Goal: Information Seeking & Learning: Learn about a topic

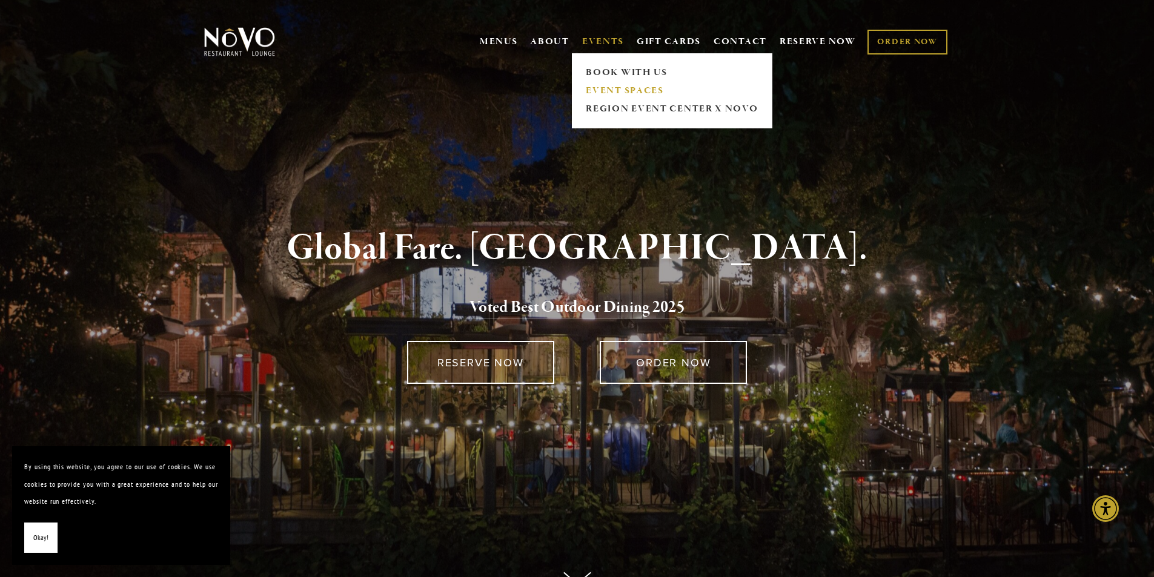
click at [605, 90] on link "EVENT SPACES" at bounding box center [672, 91] width 180 height 18
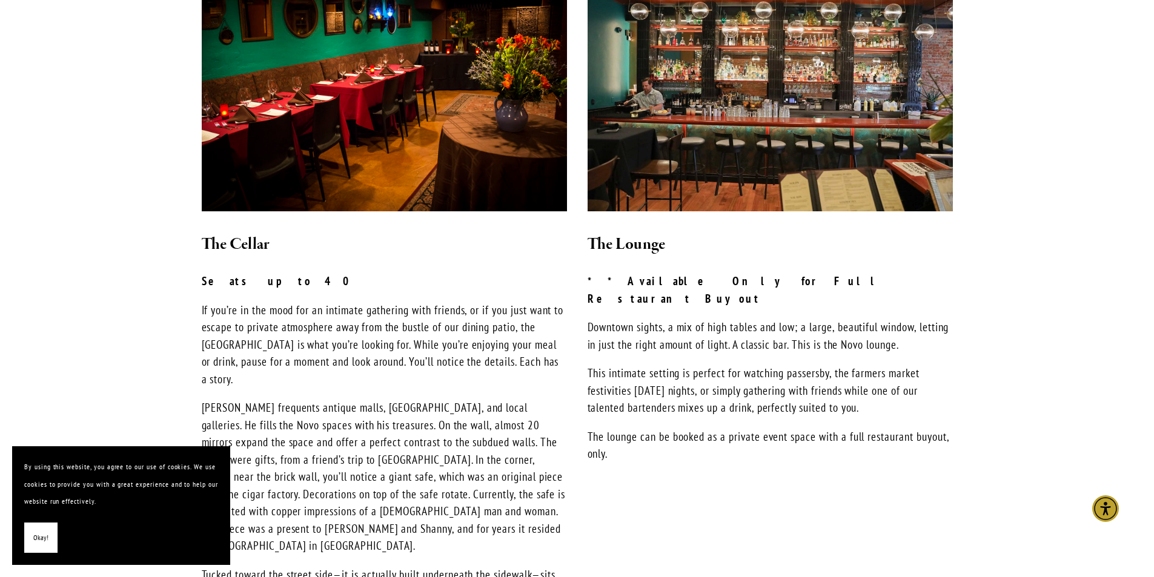
scroll to position [969, 0]
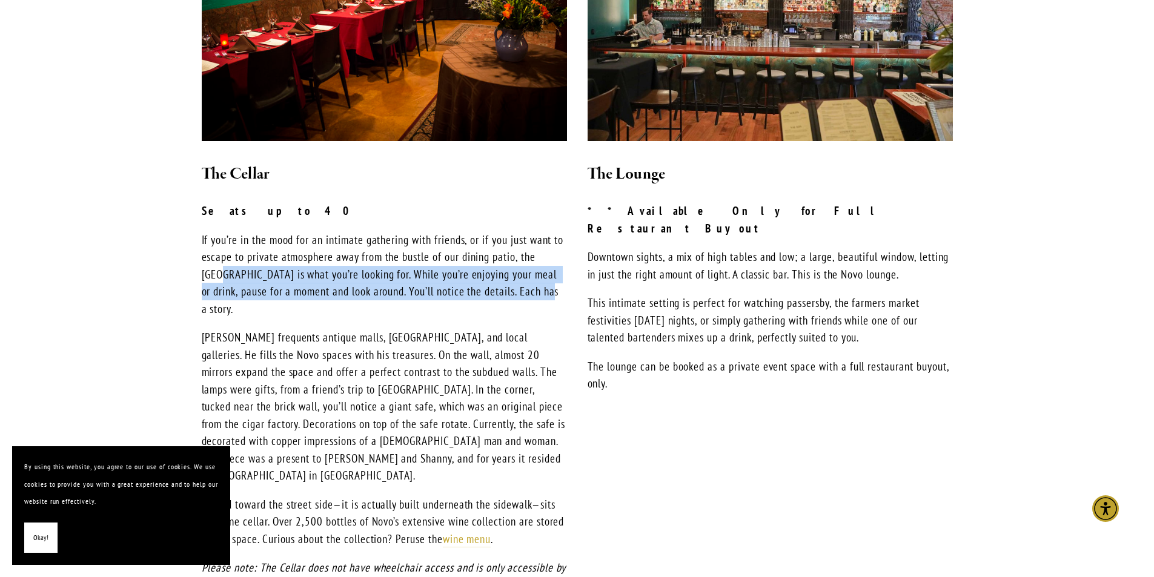
drag, startPoint x: 222, startPoint y: 259, endPoint x: 543, endPoint y: 280, distance: 321.8
click at [543, 280] on p "If you’re in the mood for an intimate gathering with friends, or if you just wa…" at bounding box center [384, 274] width 365 height 87
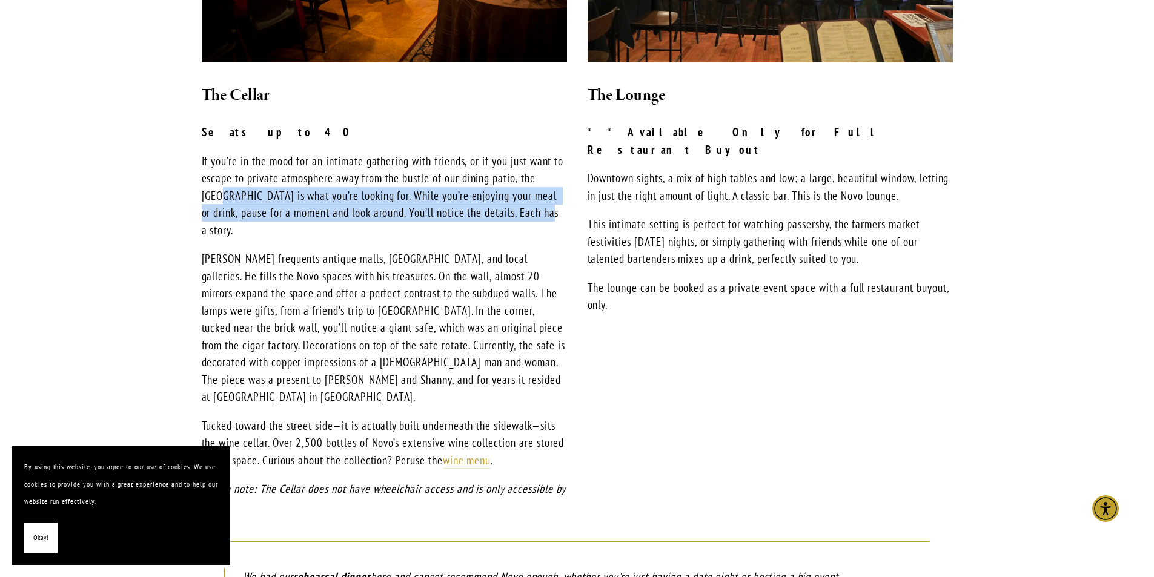
scroll to position [1212, 0]
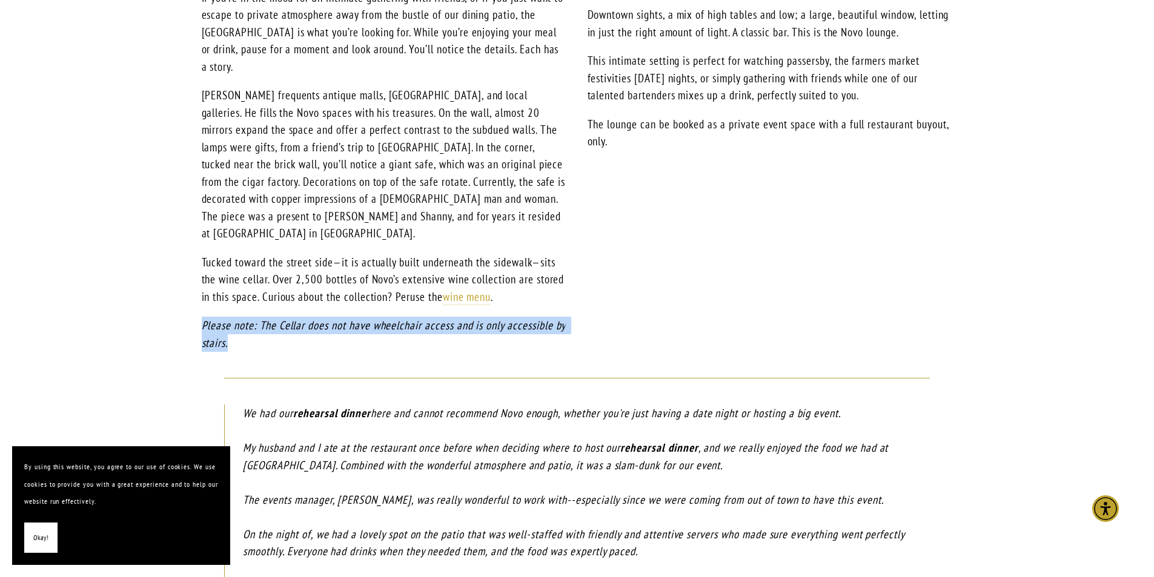
drag, startPoint x: 243, startPoint y: 289, endPoint x: 196, endPoint y: 279, distance: 48.2
click at [196, 279] on div "The Cellar Seats up to 40 If you’re in the mood for an intimate gathering with …" at bounding box center [384, 135] width 386 height 453
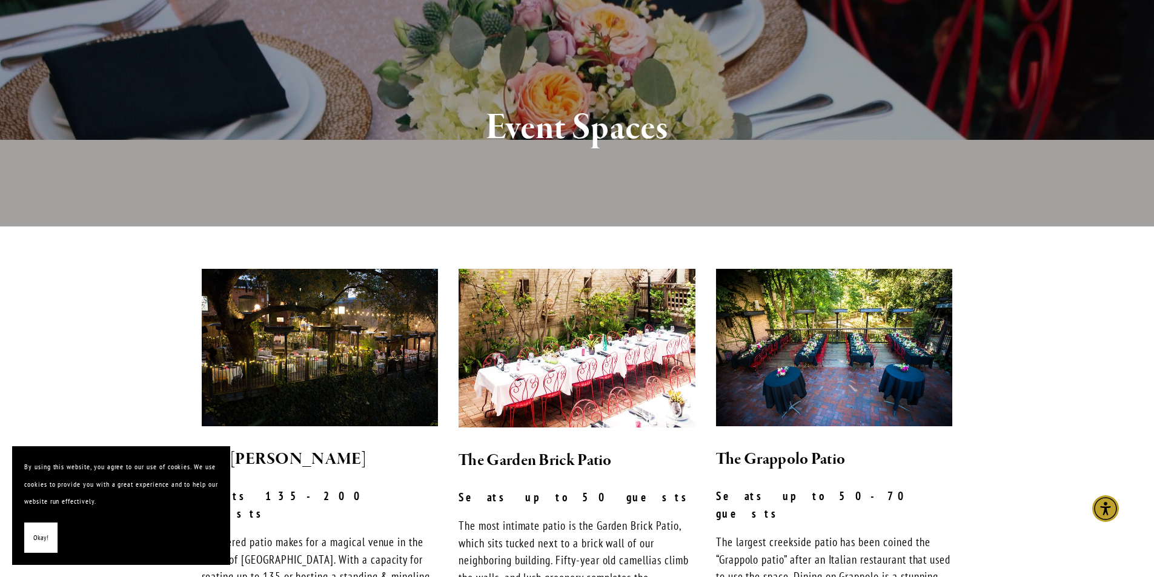
scroll to position [0, 0]
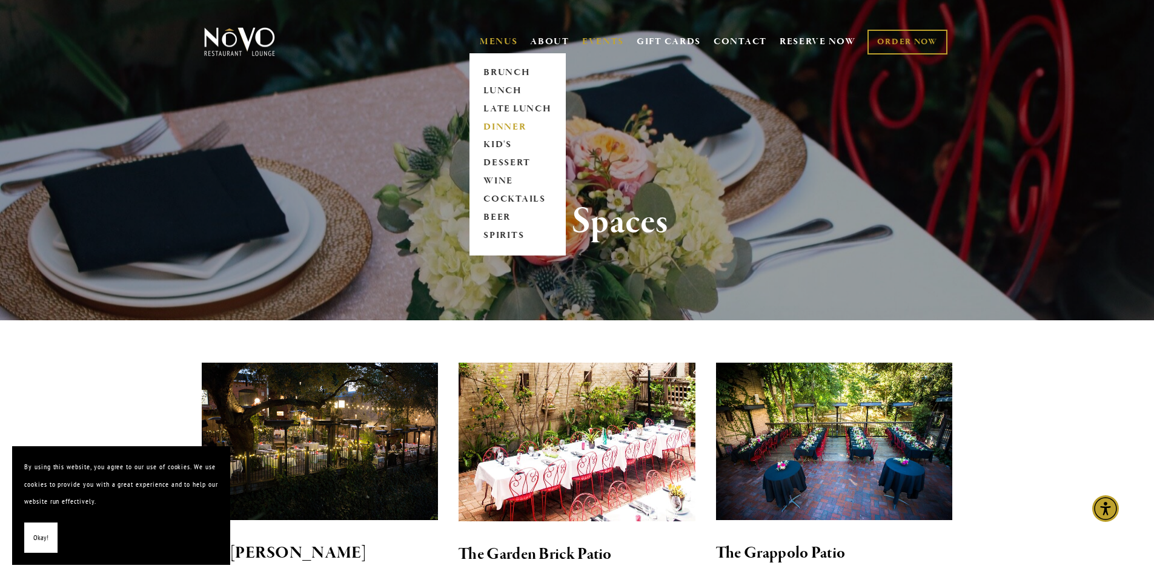
click at [500, 125] on link "DINNER" at bounding box center [518, 127] width 76 height 18
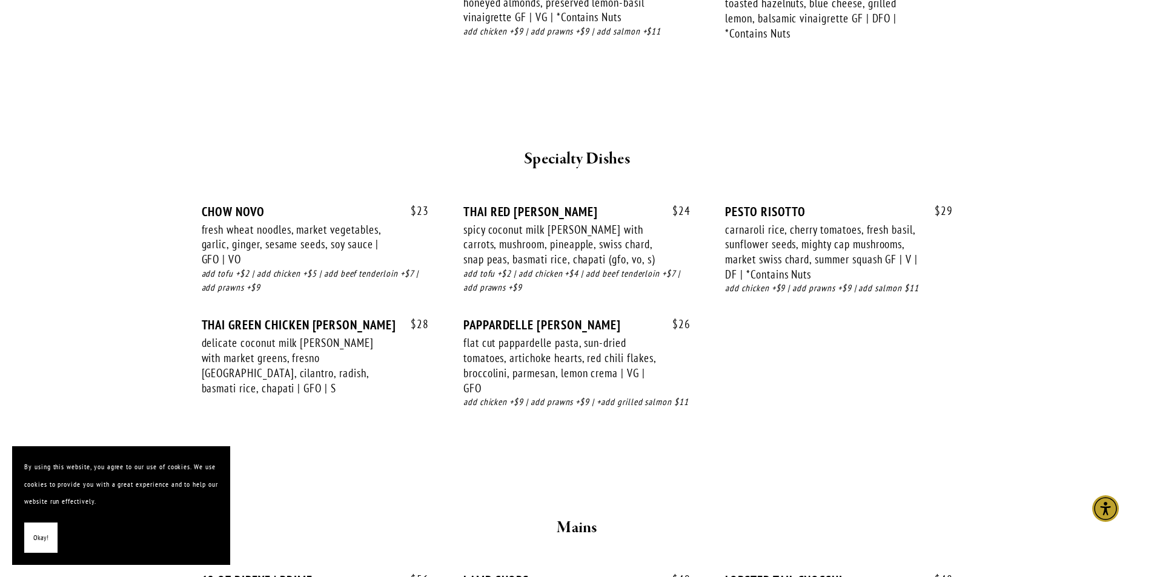
scroll to position [1575, 0]
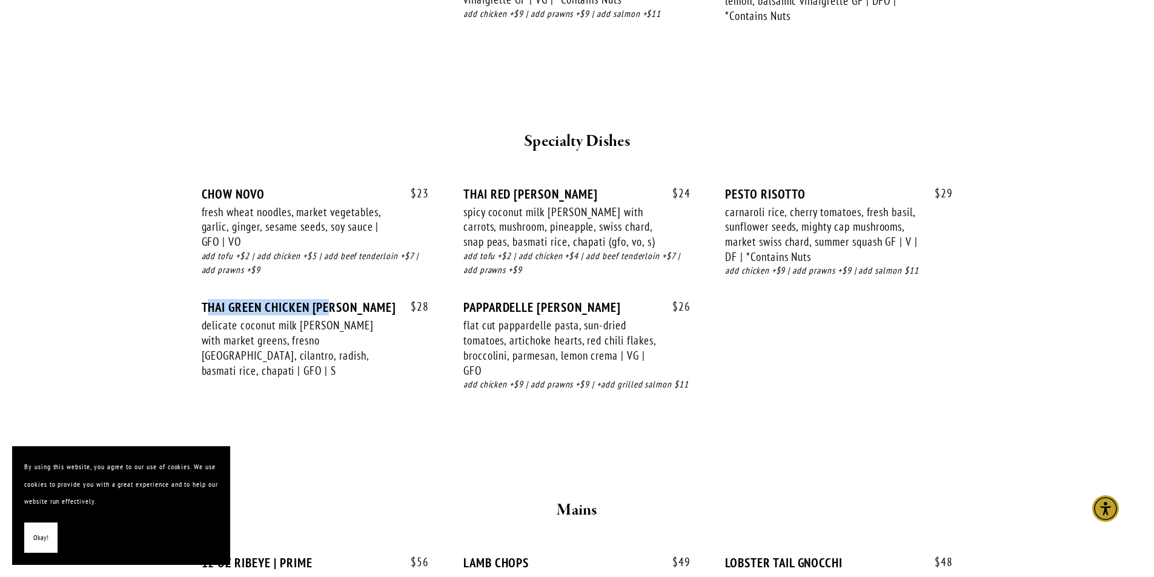
drag, startPoint x: 211, startPoint y: 310, endPoint x: 331, endPoint y: 310, distance: 119.4
click at [331, 310] on div "THAI GREEN CHICKEN CURRY" at bounding box center [315, 307] width 227 height 15
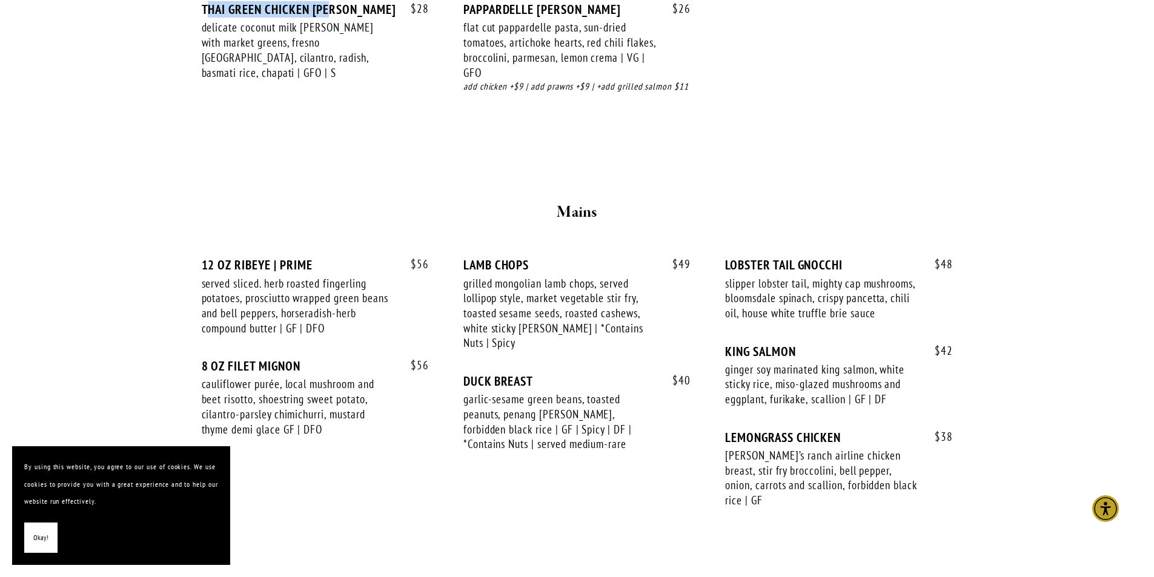
scroll to position [1878, 0]
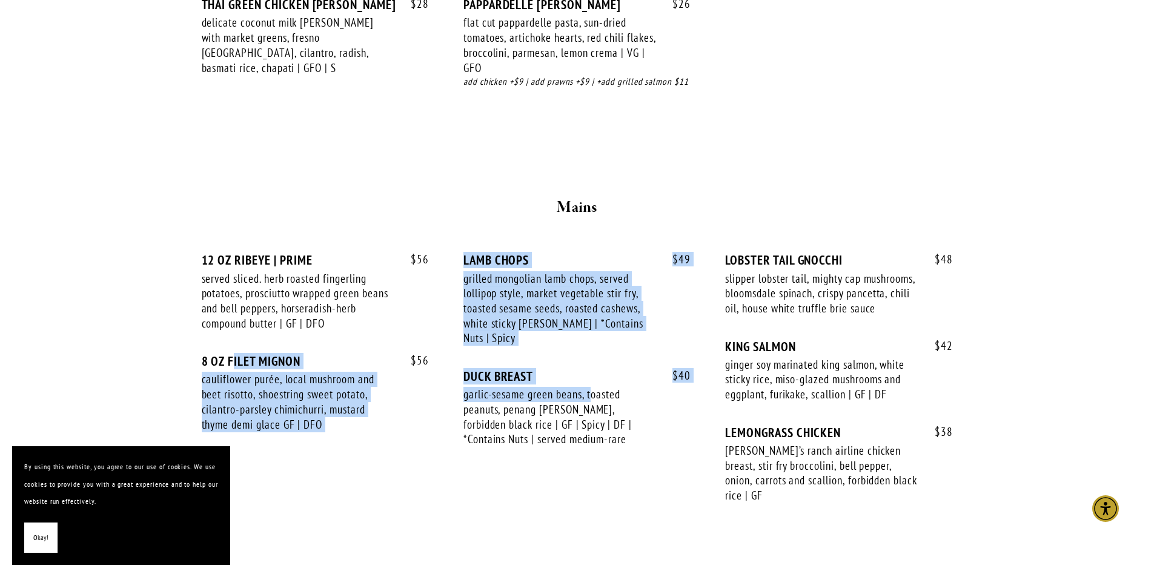
drag, startPoint x: 234, startPoint y: 361, endPoint x: 592, endPoint y: 392, distance: 359.4
click at [592, 392] on div "$ 56 12 OZ RIBEYE | PRIME served sliced. herb roasted fingerling potatoes, pros…" at bounding box center [577, 389] width 751 height 273
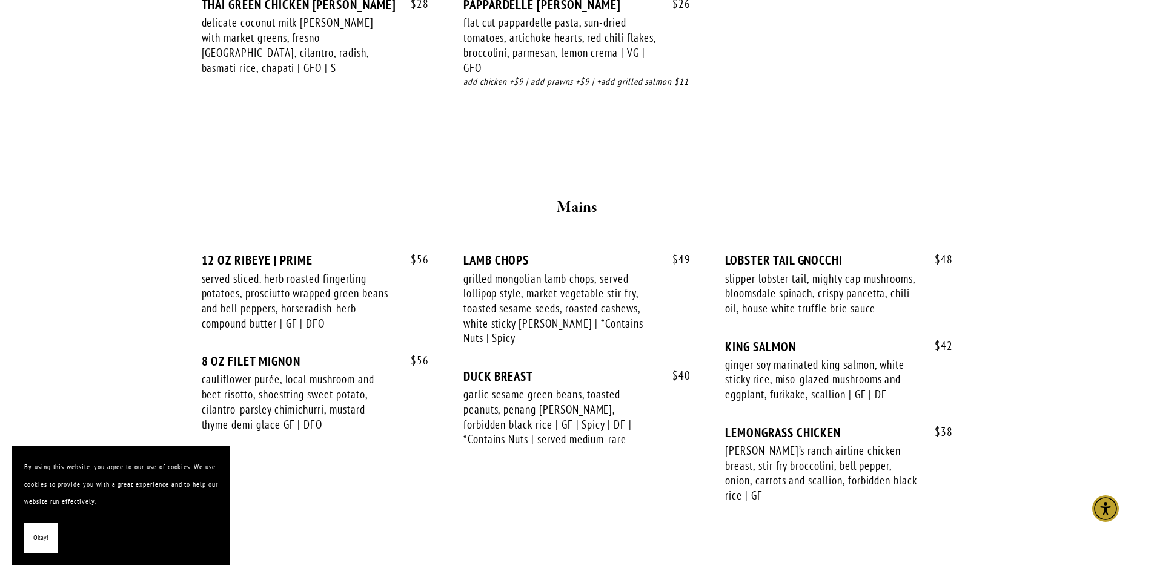
click at [732, 264] on div "LOBSTER TAIL GNOCCHI" at bounding box center [838, 260] width 227 height 15
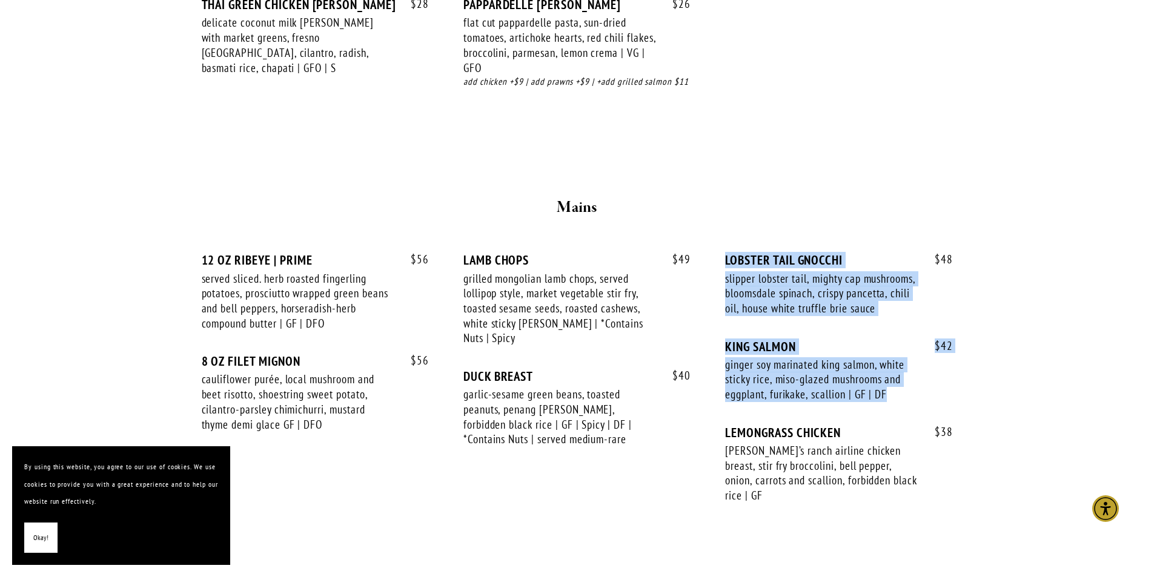
drag, startPoint x: 726, startPoint y: 259, endPoint x: 892, endPoint y: 431, distance: 239.5
click at [892, 431] on div "$ 56 12 OZ RIBEYE | PRIME served sliced. herb roasted fingerling potatoes, pros…" at bounding box center [577, 389] width 751 height 273
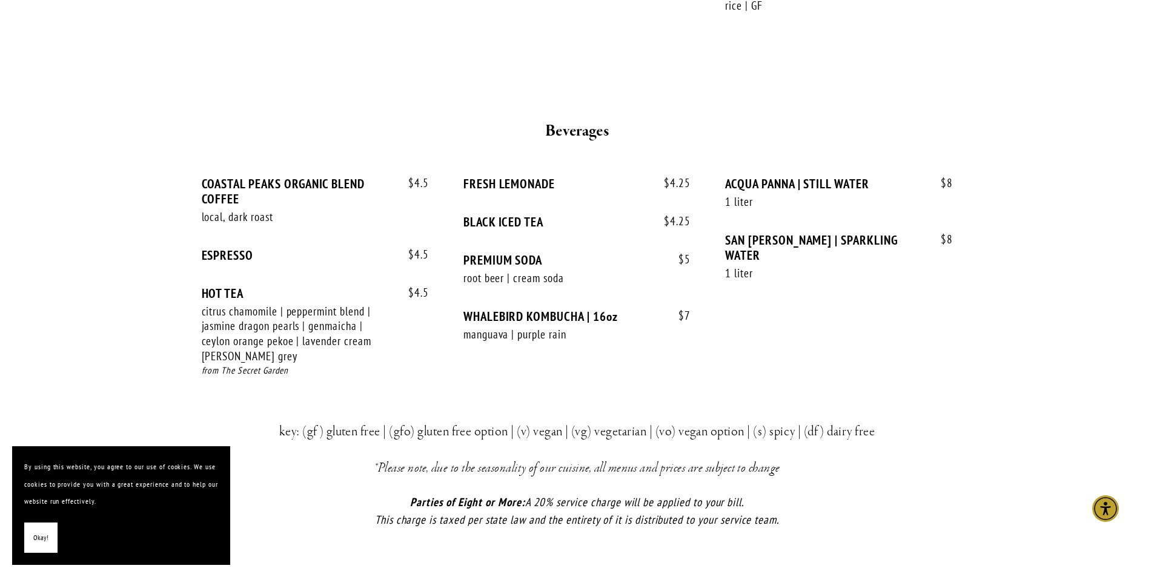
scroll to position [2605, 0]
